Goal: Information Seeking & Learning: Find specific fact

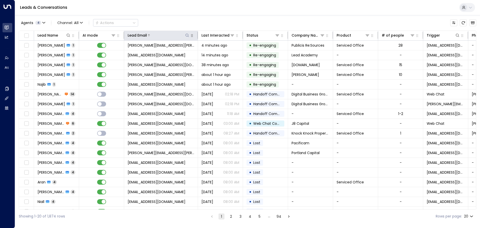
click at [187, 36] on icon at bounding box center [187, 35] width 4 height 4
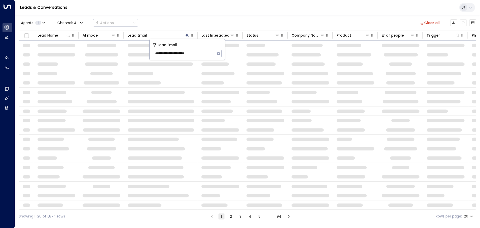
type input "**********"
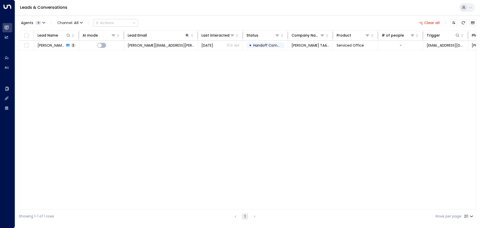
click at [168, 111] on div "Lead Name AI mode Lead Email Last Interacted Status Company Name Product # of p…" at bounding box center [248, 120] width 458 height 179
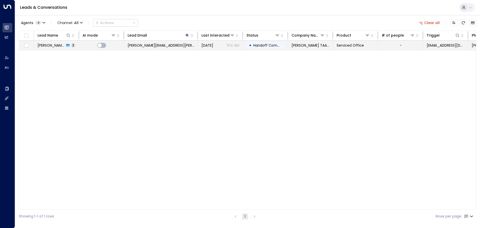
click at [50, 45] on span "[PERSON_NAME]" at bounding box center [51, 45] width 27 height 5
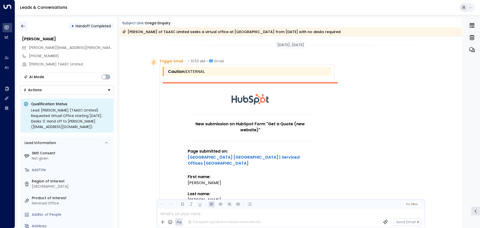
click at [25, 26] on icon "button" at bounding box center [23, 26] width 5 height 5
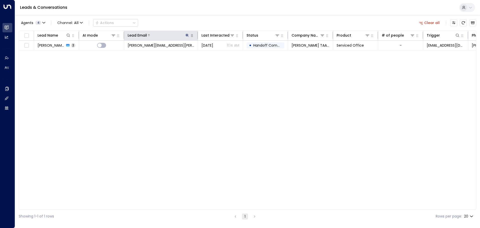
click at [187, 36] on icon at bounding box center [187, 35] width 3 height 3
click at [218, 54] on icon "button" at bounding box center [218, 53] width 3 height 3
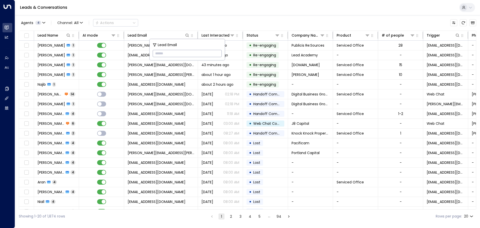
paste input "**********"
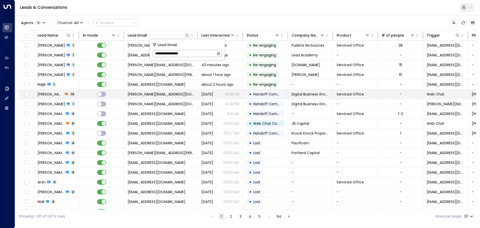
type input "**********"
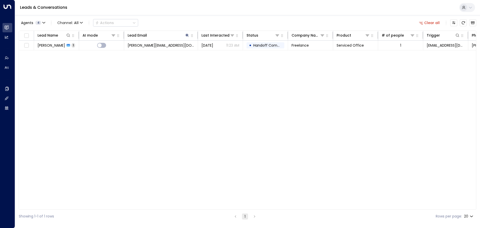
click at [191, 90] on div "Lead Name AI mode Lead Email Last Interacted Status Company Name Product # of p…" at bounding box center [248, 120] width 458 height 179
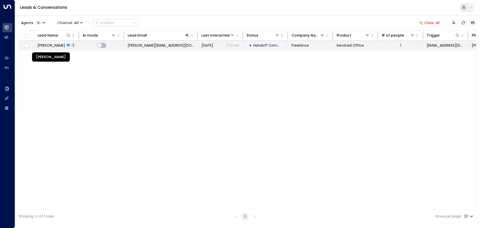
click at [52, 45] on span "[PERSON_NAME]" at bounding box center [52, 45] width 28 height 5
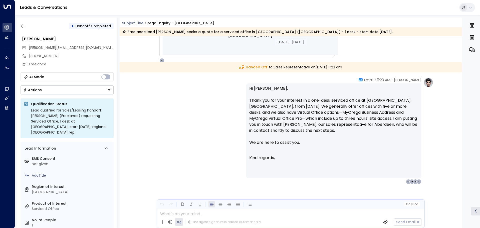
scroll to position [448, 0]
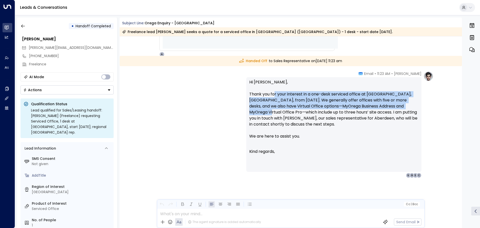
drag, startPoint x: 350, startPoint y: 104, endPoint x: 435, endPoint y: 107, distance: 85.2
click at [435, 107] on div "[PERSON_NAME] • 11:23 AM • Email Hi [PERSON_NAME], Thank you for your interest …" at bounding box center [291, 149] width 343 height 157
click at [374, 109] on p "Hi [PERSON_NAME], Thank you for your interest in a one-desk serviced office at …" at bounding box center [334, 112] width 169 height 66
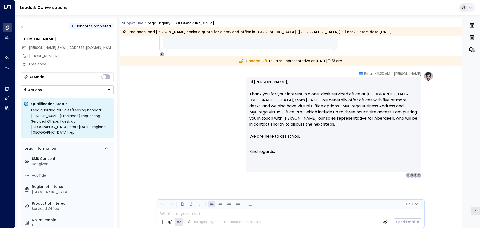
click at [395, 126] on p "Hi [PERSON_NAME], Thank you for your interest in a one-desk serviced office at …" at bounding box center [334, 112] width 169 height 66
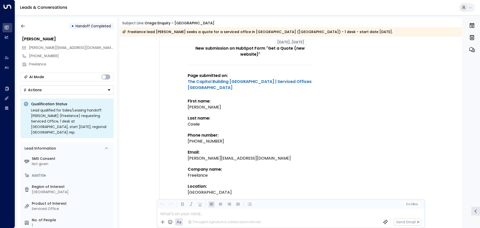
scroll to position [72, 0]
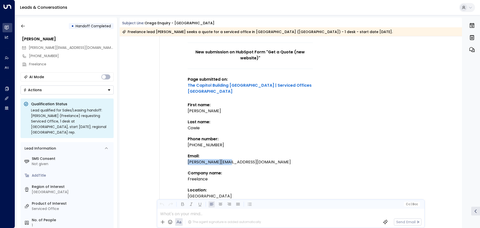
drag, startPoint x: 236, startPoint y: 157, endPoint x: 187, endPoint y: 157, distance: 49.4
click at [188, 159] on div "[PERSON_NAME][EMAIL_ADDRESS][DOMAIN_NAME]" at bounding box center [250, 162] width 125 height 6
copy div "[PERSON_NAME][EMAIL_ADDRESS][DOMAIN_NAME]"
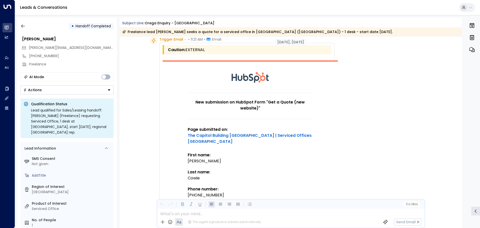
scroll to position [0, 0]
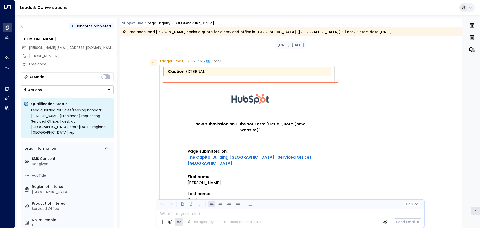
drag, startPoint x: 229, startPoint y: 95, endPoint x: 269, endPoint y: 103, distance: 40.1
click at [269, 103] on td at bounding box center [250, 98] width 175 height 31
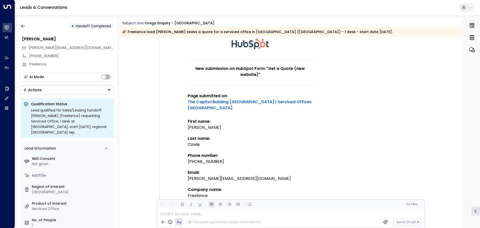
scroll to position [100, 0]
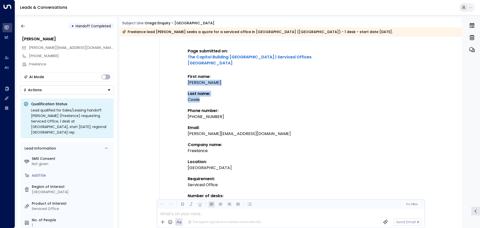
drag, startPoint x: 188, startPoint y: 75, endPoint x: 205, endPoint y: 94, distance: 24.7
click at [205, 94] on td "New submission on HubSpot Form "Get a Quote (new website)" Page submitted on: T…" at bounding box center [250, 163] width 125 height 299
click at [226, 97] on div "Cowie" at bounding box center [250, 100] width 125 height 6
drag, startPoint x: 204, startPoint y: 112, endPoint x: 219, endPoint y: 112, distance: 15.3
click at [219, 114] on div "[PHONE_NUMBER]" at bounding box center [250, 117] width 125 height 6
